Goal: Connect with others: Connect with other users

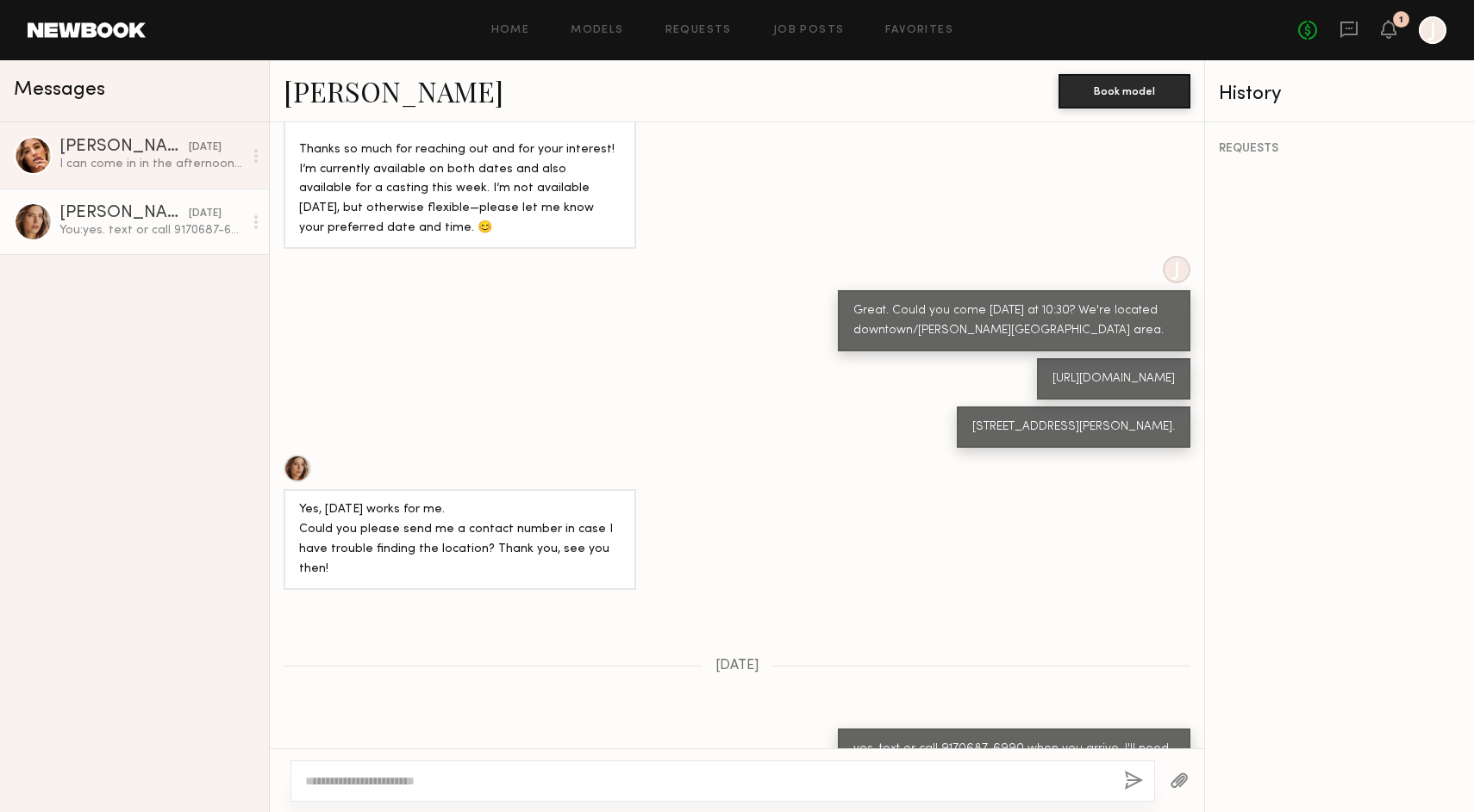
scroll to position [1045, 0]
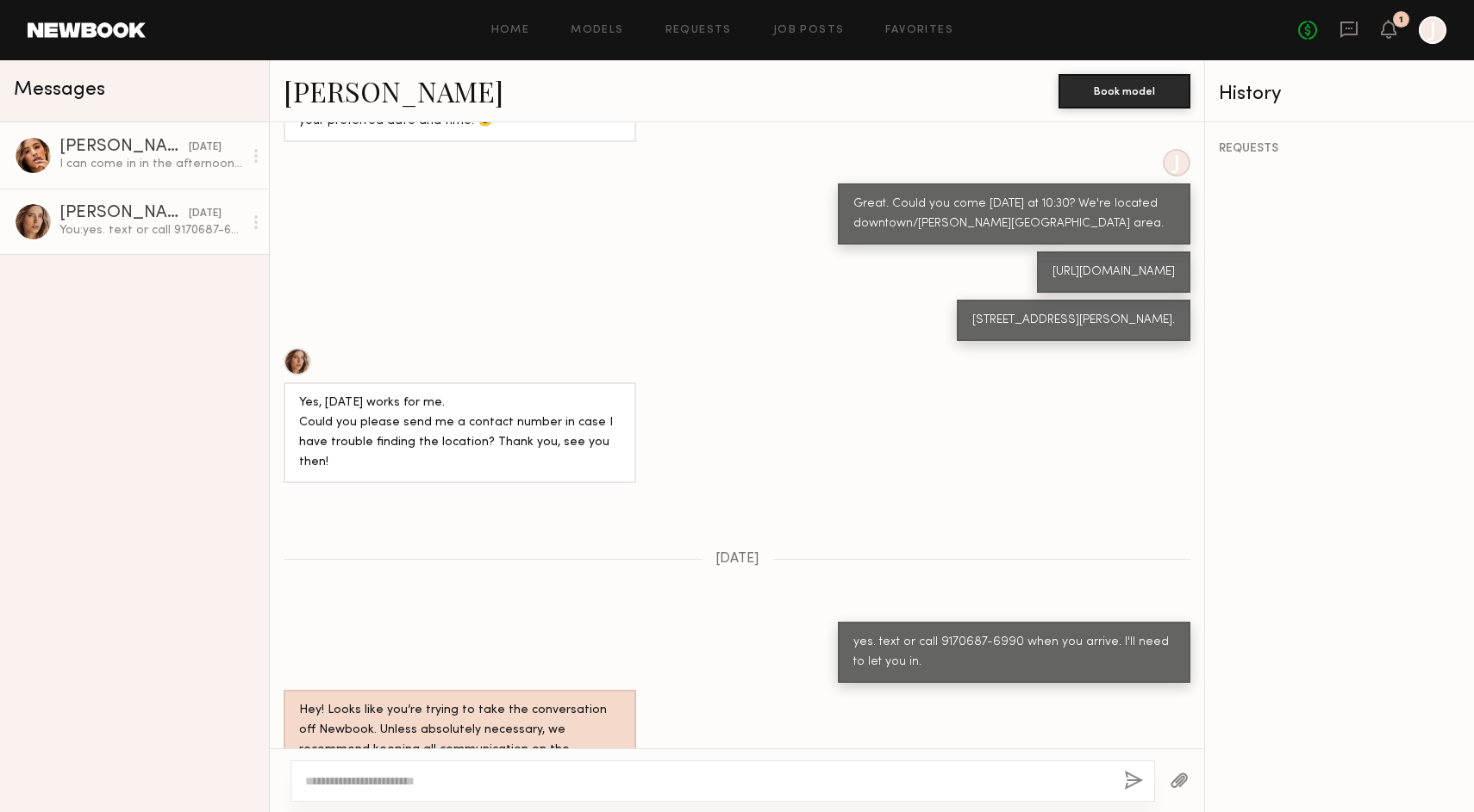
click at [137, 162] on div "I can come in in the afternoon? I believe I’m on set till 2" at bounding box center [151, 164] width 184 height 16
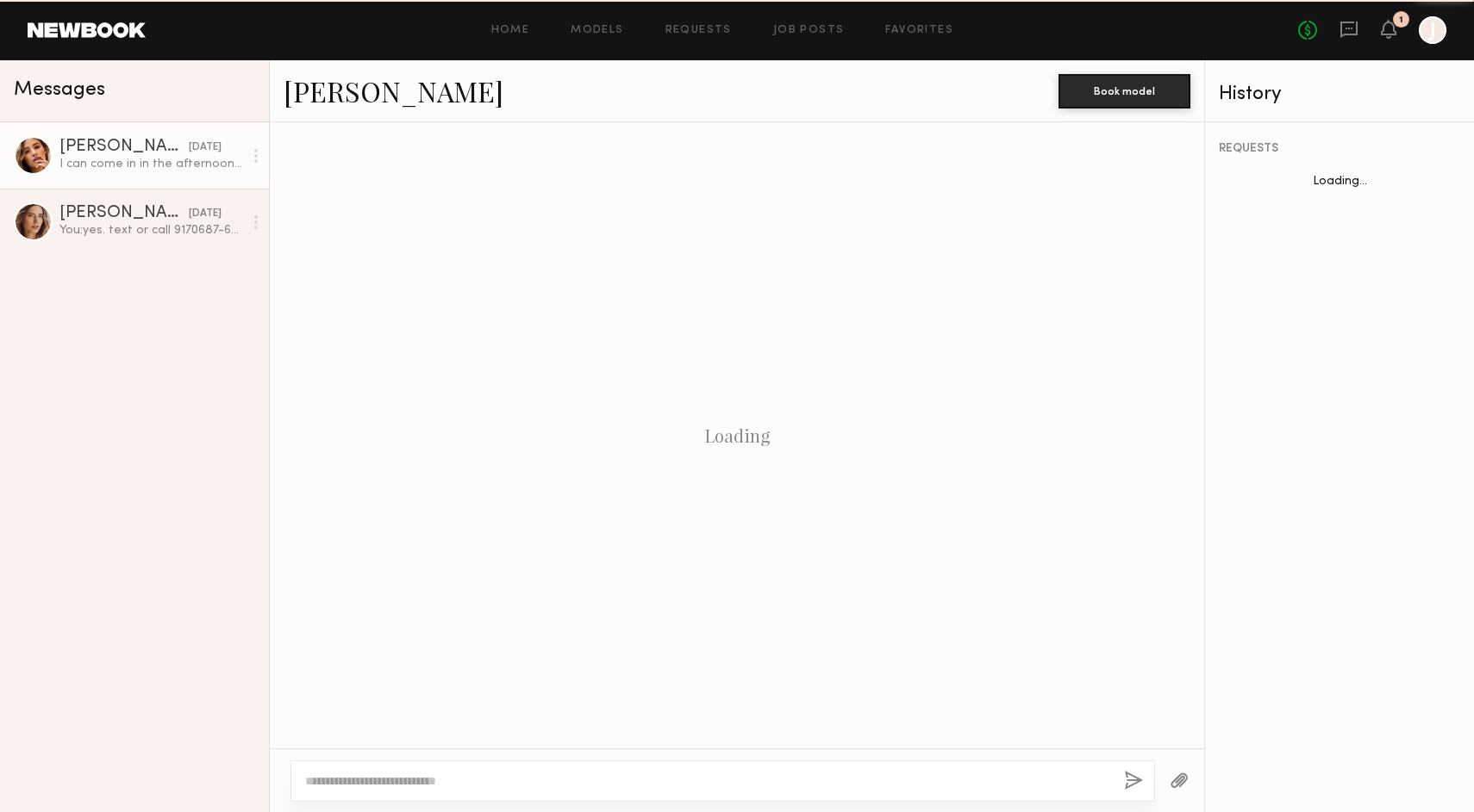
scroll to position [1263, 0]
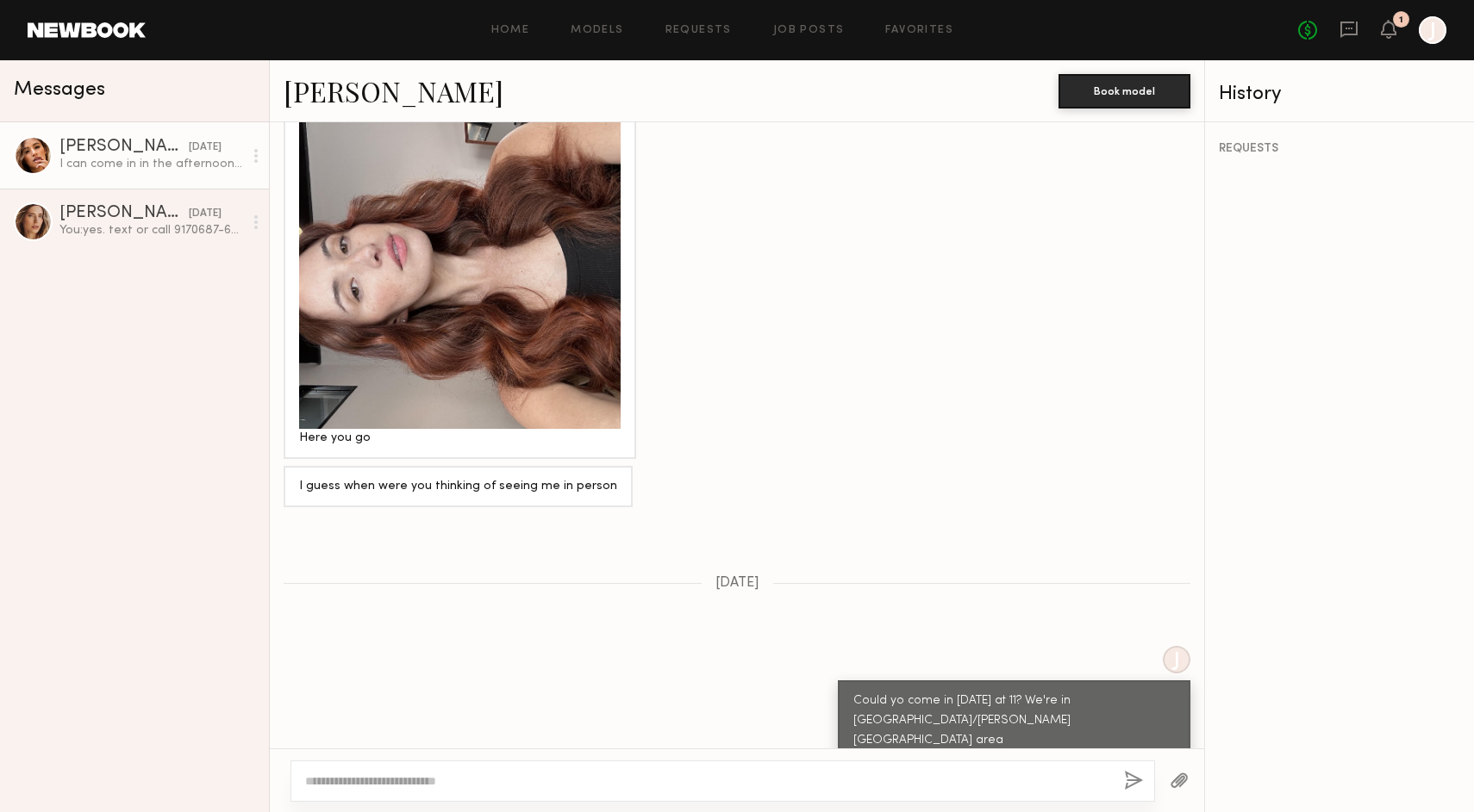
click at [490, 783] on textarea at bounding box center [707, 781] width 805 height 17
click at [110, 149] on div "[PERSON_NAME]" at bounding box center [118, 147] width 118 height 17
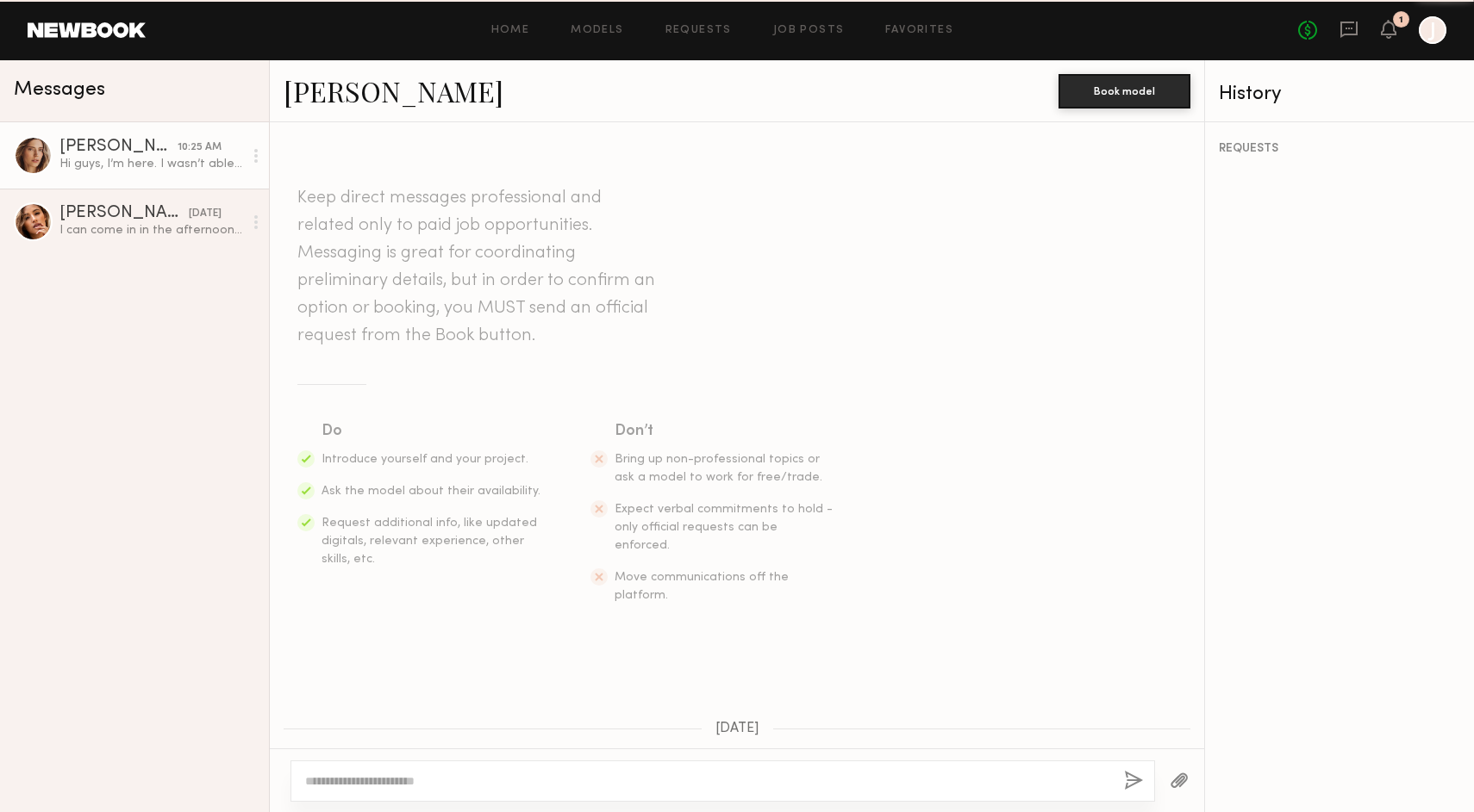
scroll to position [1279, 0]
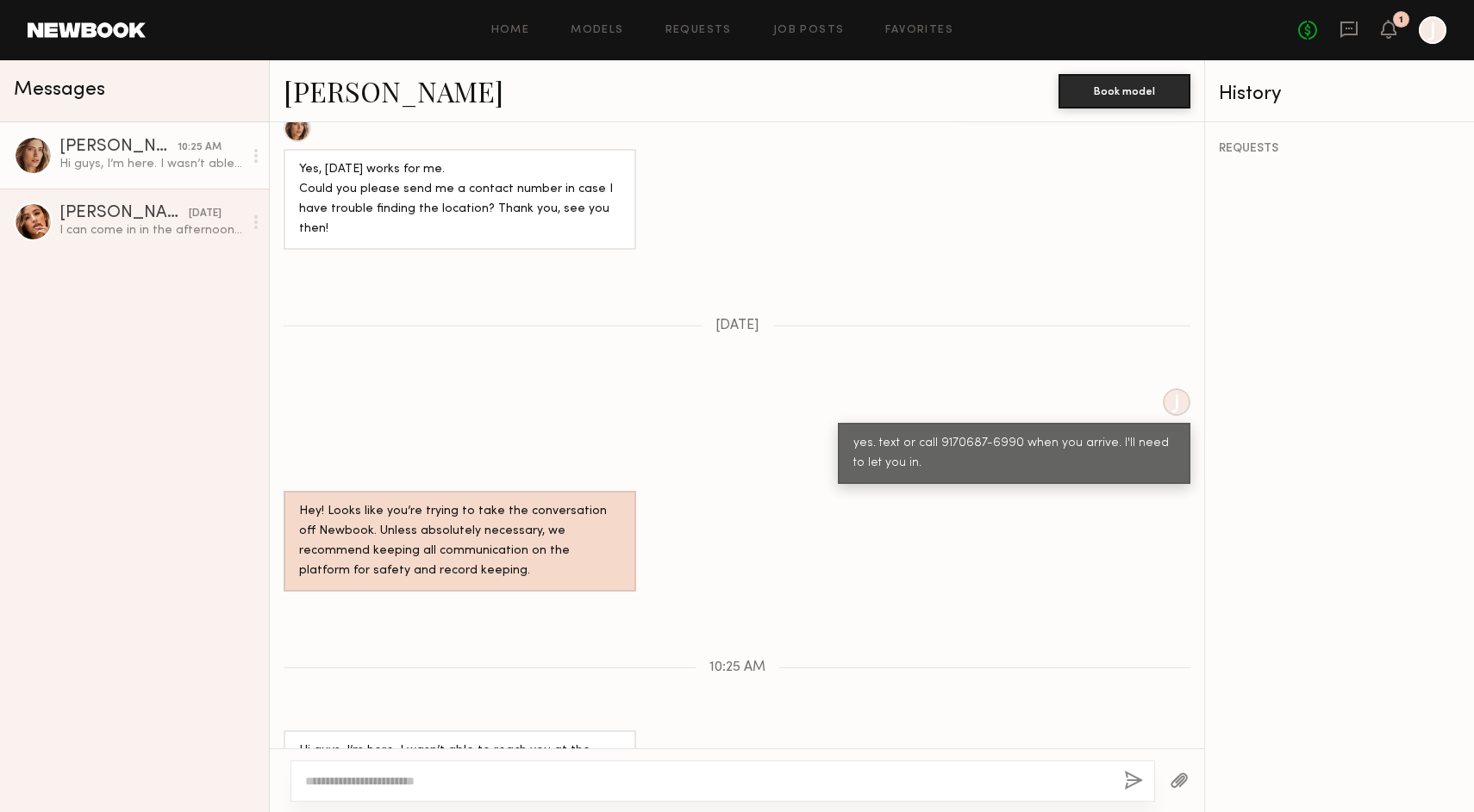
click at [436, 798] on div at bounding box center [723, 781] width 864 height 41
click at [430, 788] on textarea at bounding box center [707, 781] width 805 height 17
type textarea "******"
click at [1125, 773] on button "button" at bounding box center [1133, 781] width 19 height 22
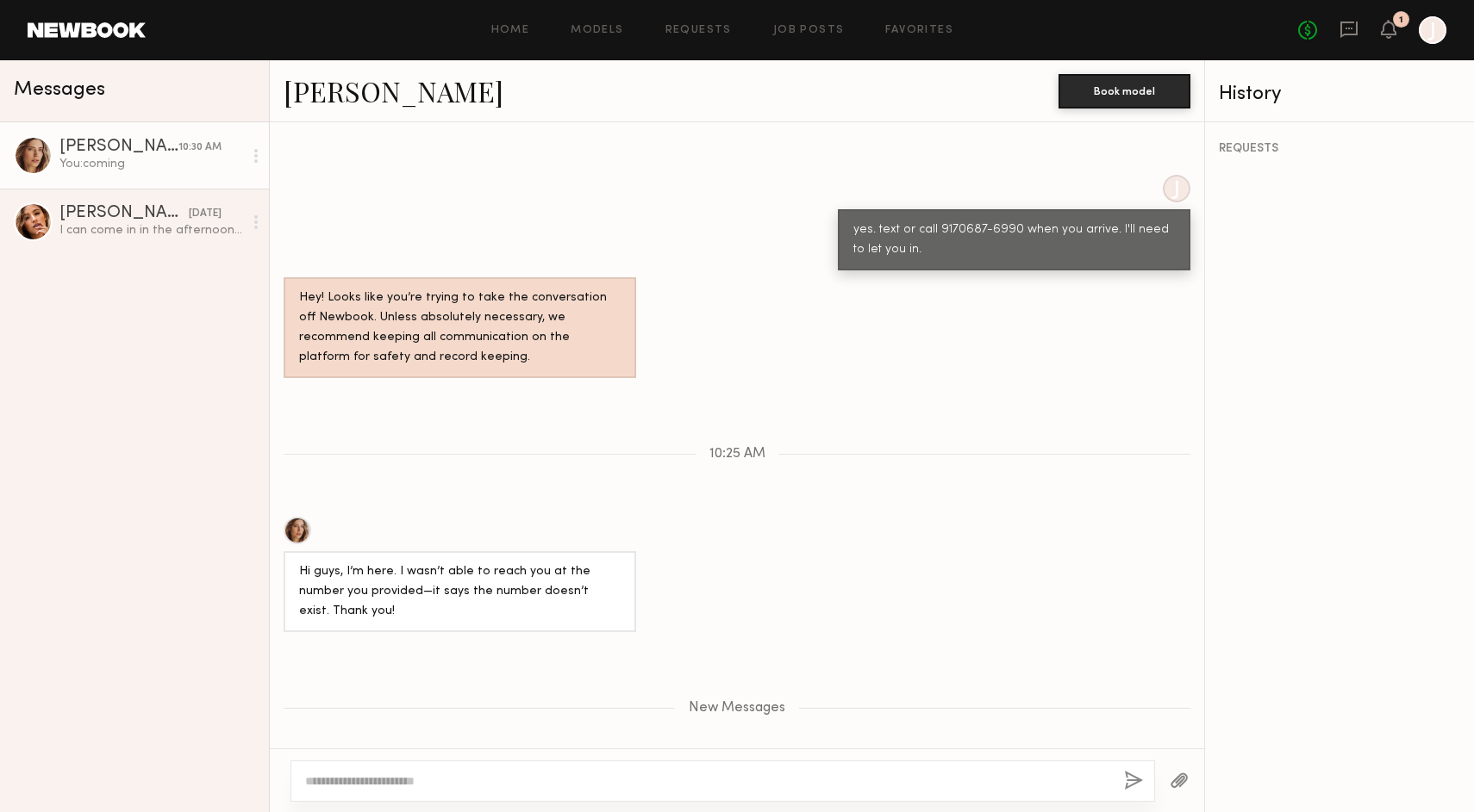
click at [98, 149] on div "[PERSON_NAME]" at bounding box center [118, 147] width 118 height 17
click at [79, 145] on div "[PERSON_NAME]" at bounding box center [118, 147] width 118 height 17
click at [265, 162] on div at bounding box center [256, 156] width 26 height 34
click at [265, 150] on div at bounding box center [256, 156] width 26 height 34
click at [595, 22] on div "Home Models Requests Job Posts Favorites Sign Out No fees up to $5,000 1 J" at bounding box center [795, 30] width 1301 height 28
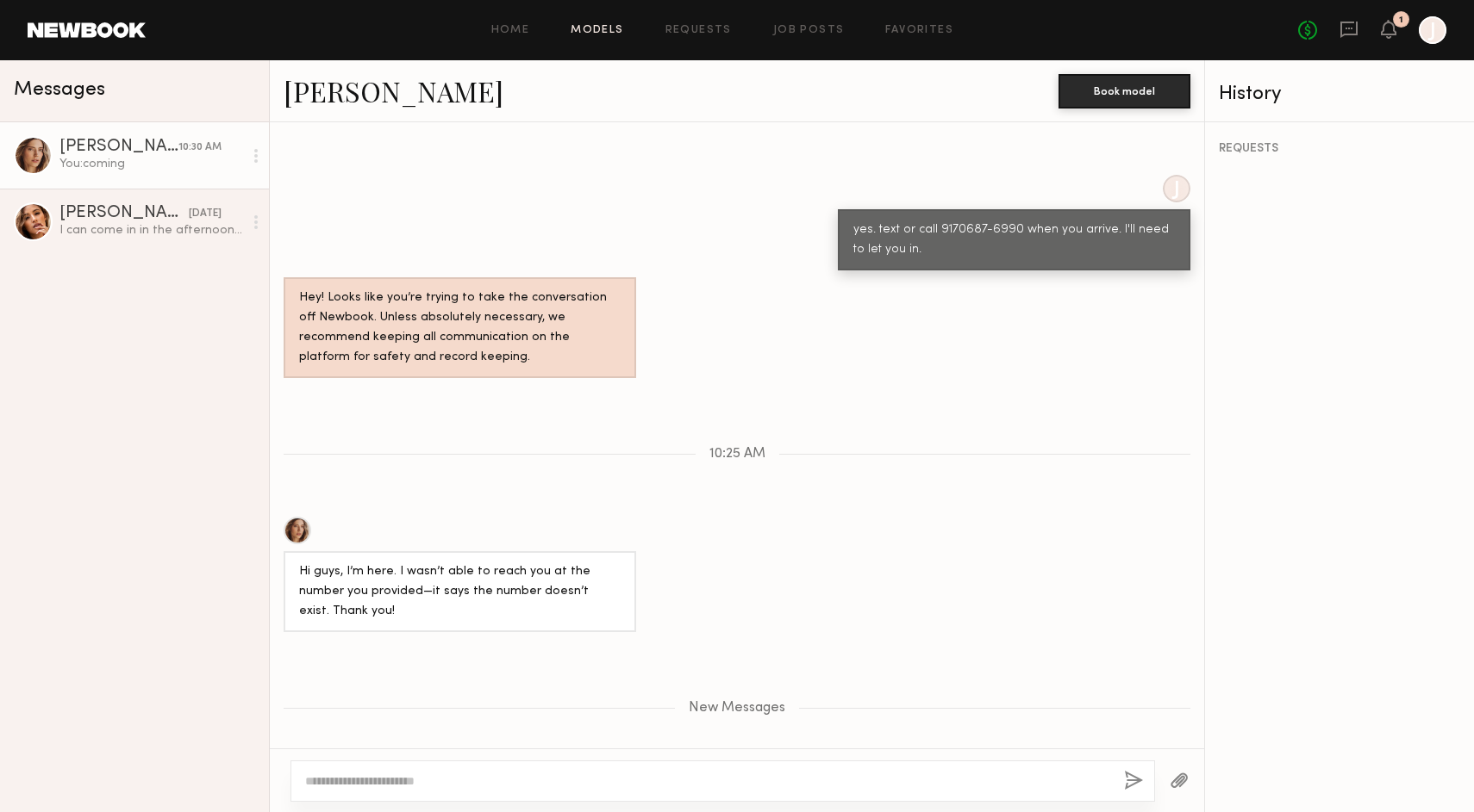
click at [593, 30] on link "Models" at bounding box center [597, 31] width 53 height 11
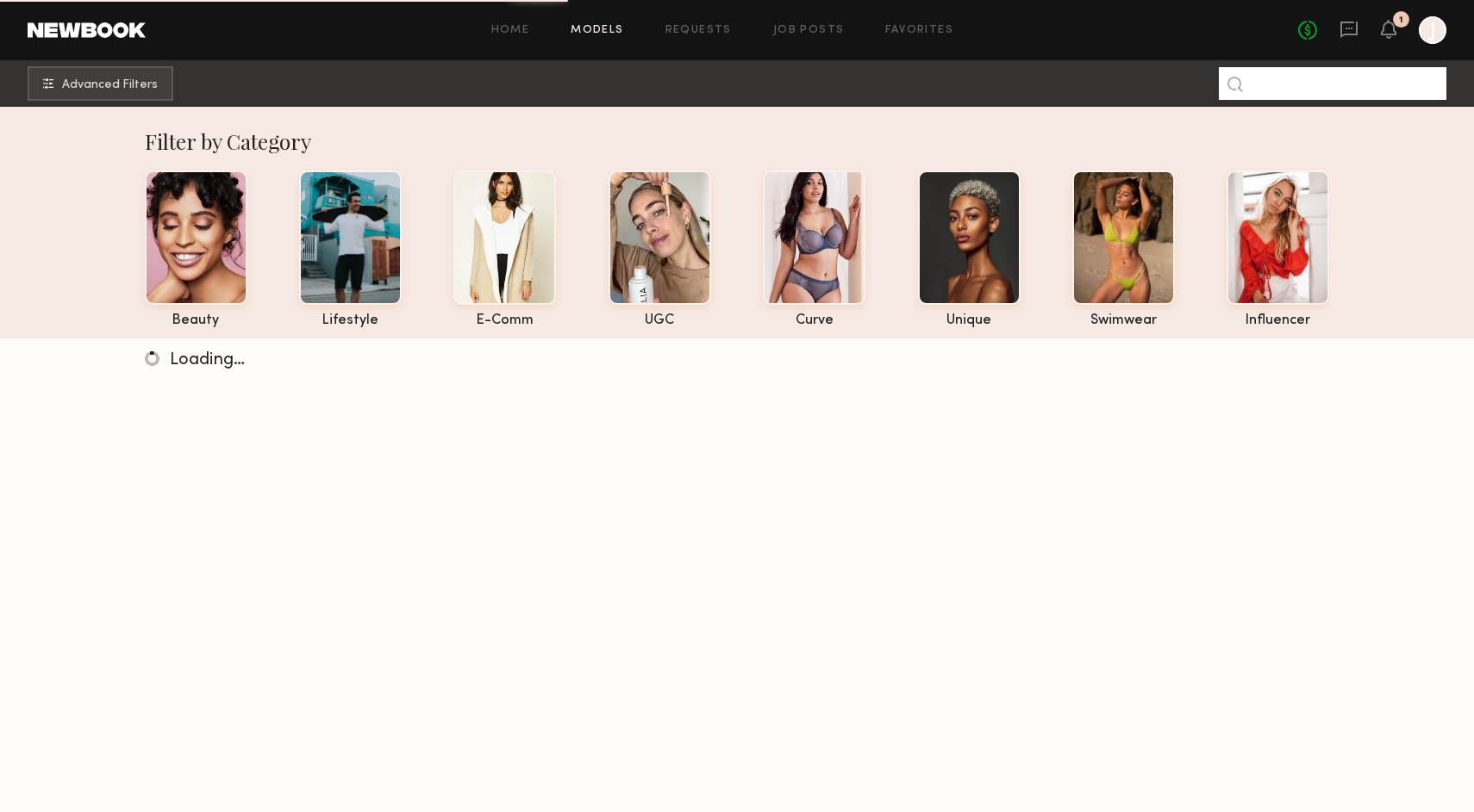
click at [1305, 92] on input at bounding box center [1332, 83] width 227 height 32
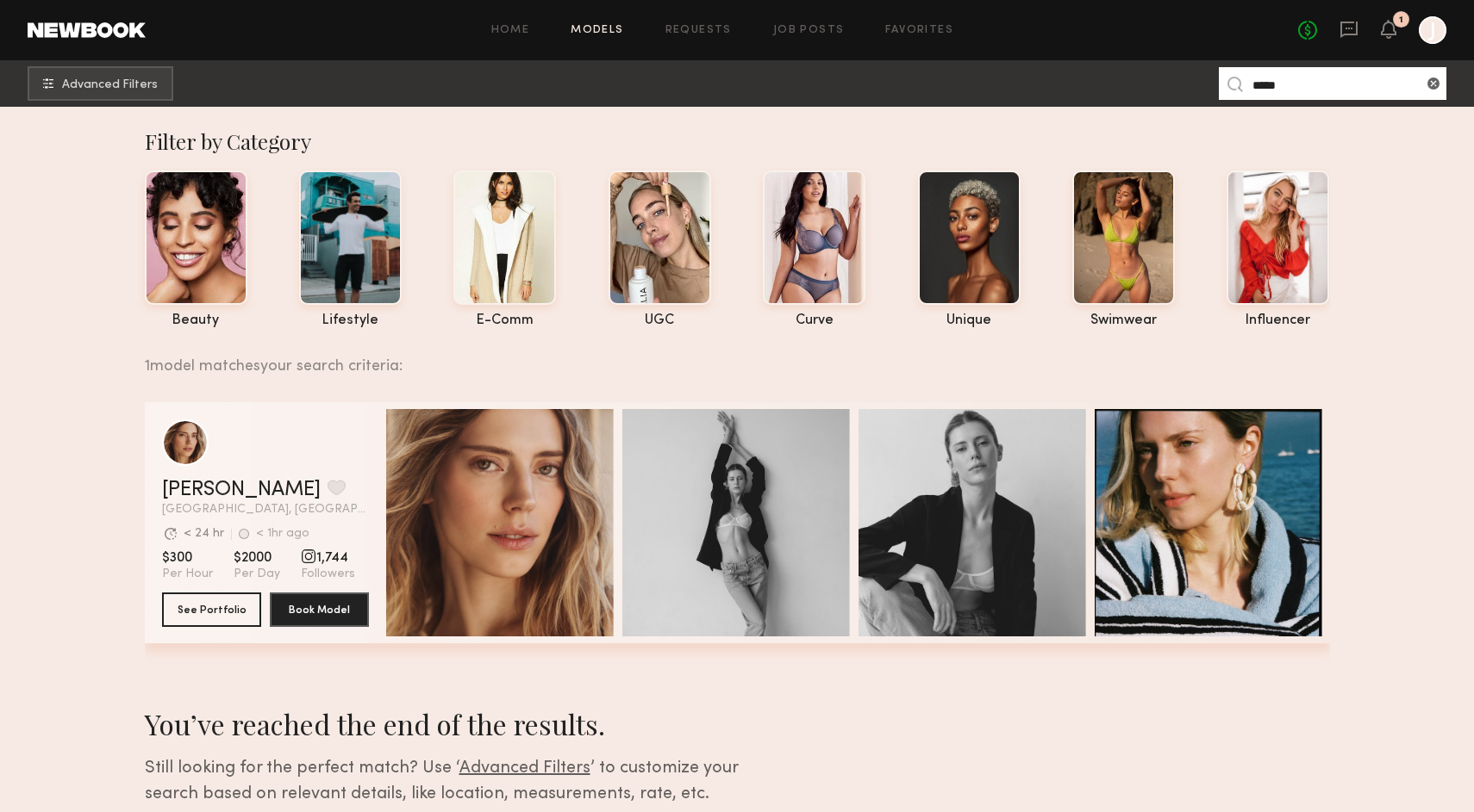
type input "*****"
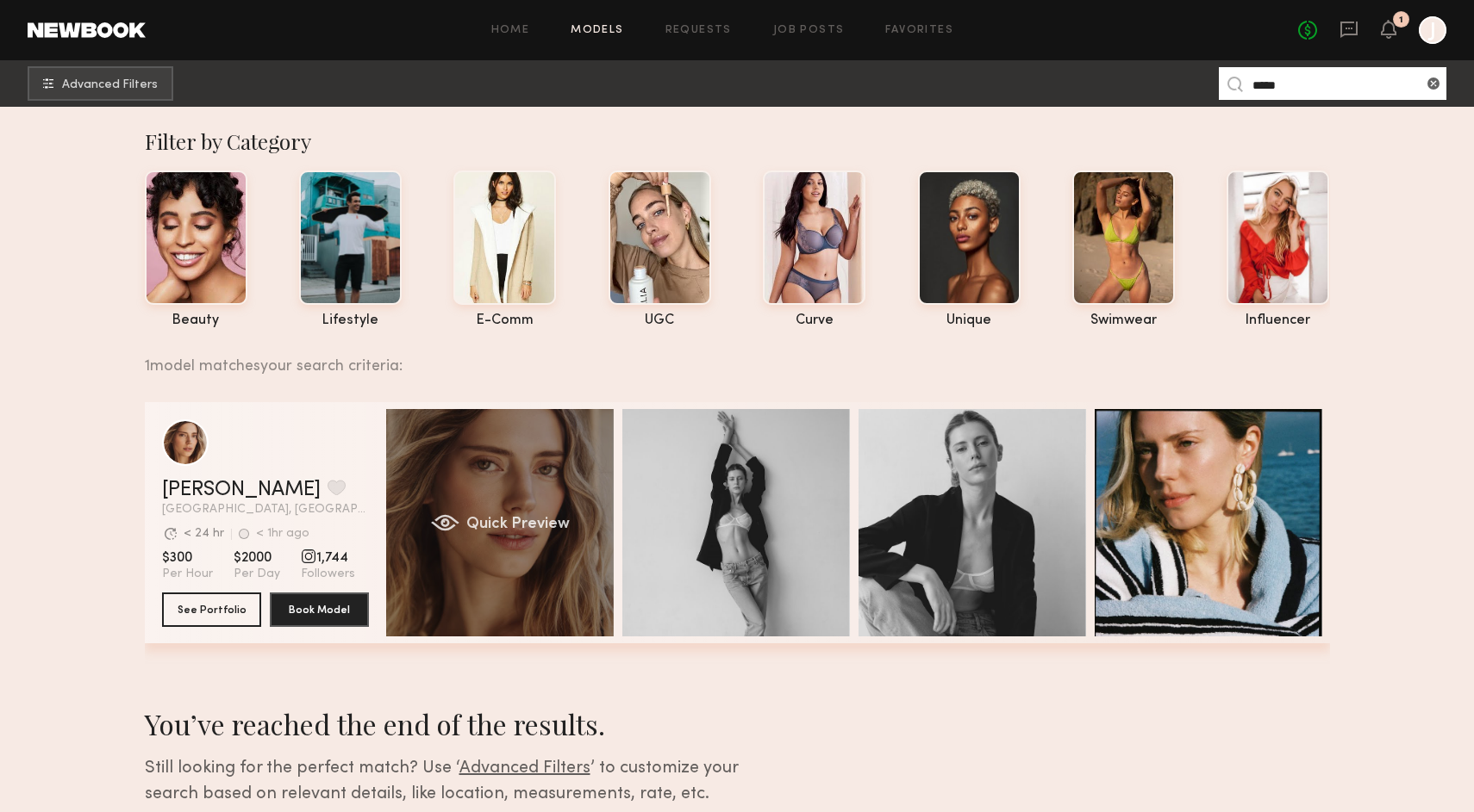
click at [514, 476] on div "Quick Preview" at bounding box center [499, 522] width 227 height 227
